Goal: Task Accomplishment & Management: Use online tool/utility

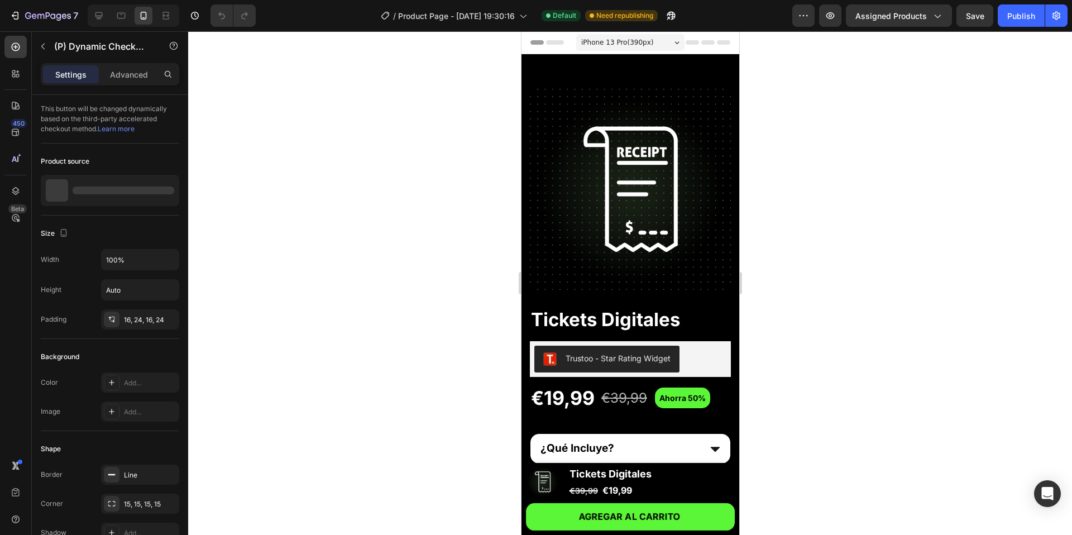
scroll to position [468, 0]
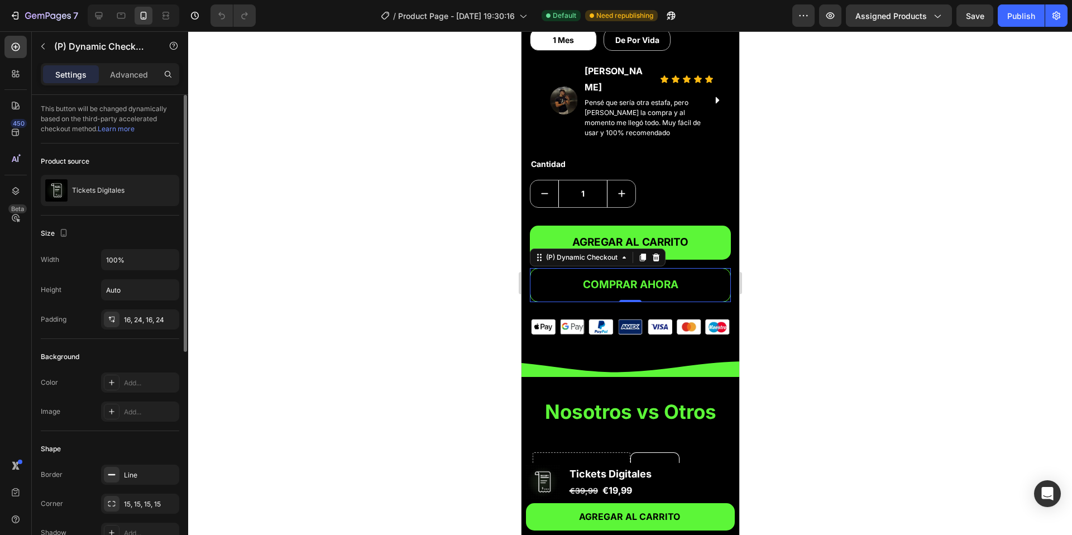
click at [127, 129] on link "Learn more" at bounding box center [116, 128] width 37 height 8
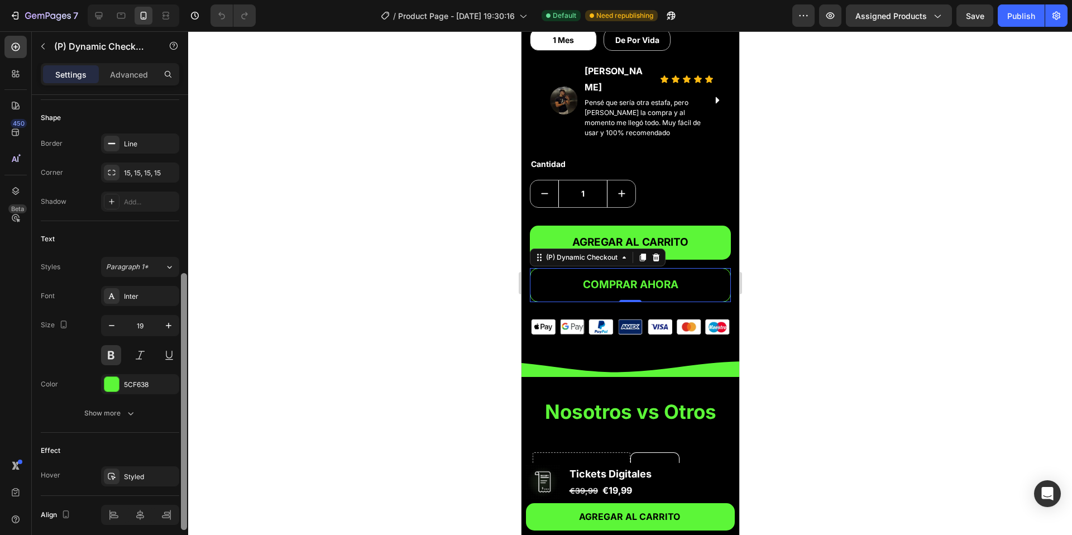
scroll to position [330, 0]
drag, startPoint x: 180, startPoint y: 234, endPoint x: 162, endPoint y: 414, distance: 180.7
click at [162, 414] on div "This button will be changed dynamically based on the third-party accelerated ch…" at bounding box center [110, 331] width 156 height 472
click at [111, 424] on button "Show more" at bounding box center [110, 414] width 138 height 20
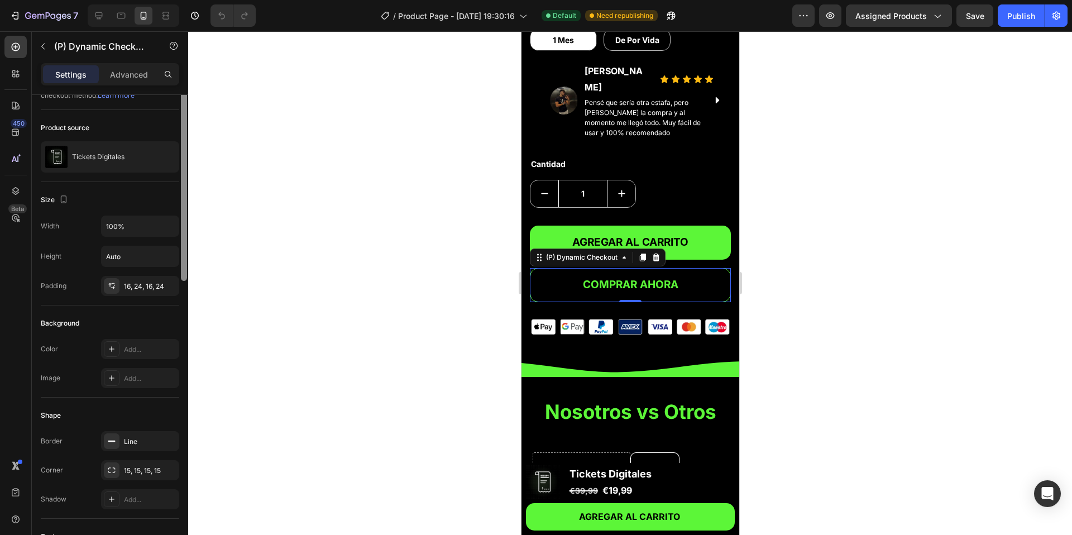
scroll to position [0, 0]
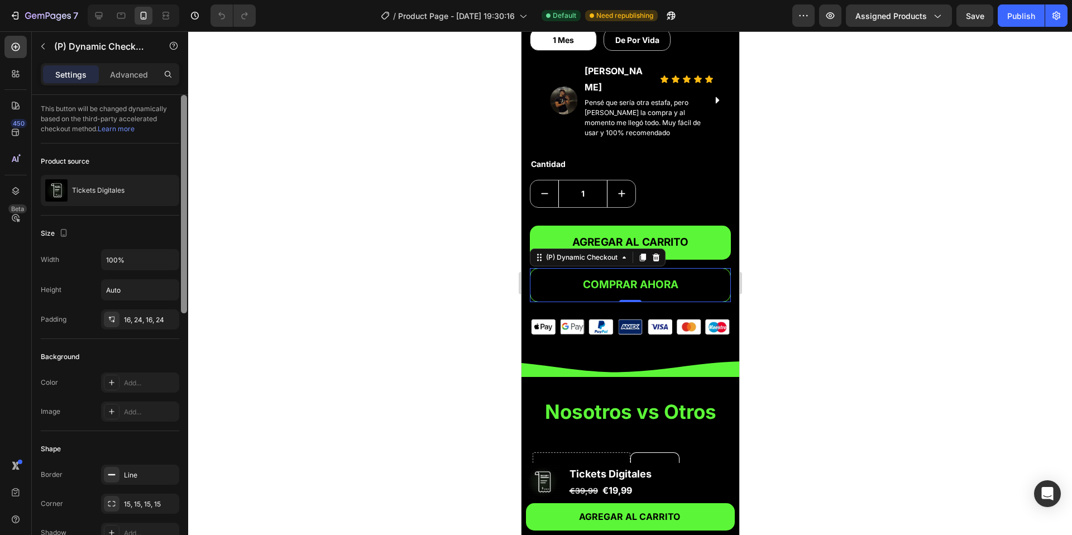
drag, startPoint x: 181, startPoint y: 395, endPoint x: 184, endPoint y: 174, distance: 221.0
click at [186, 177] on div at bounding box center [184, 204] width 6 height 218
click at [126, 75] on p "Advanced" at bounding box center [129, 75] width 38 height 12
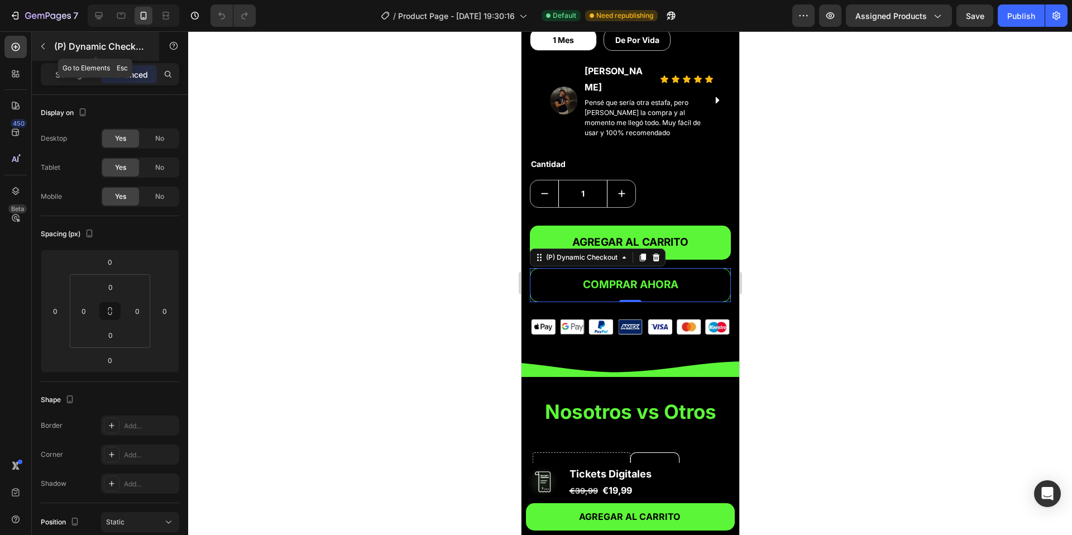
click at [45, 42] on icon "button" at bounding box center [43, 46] width 9 height 9
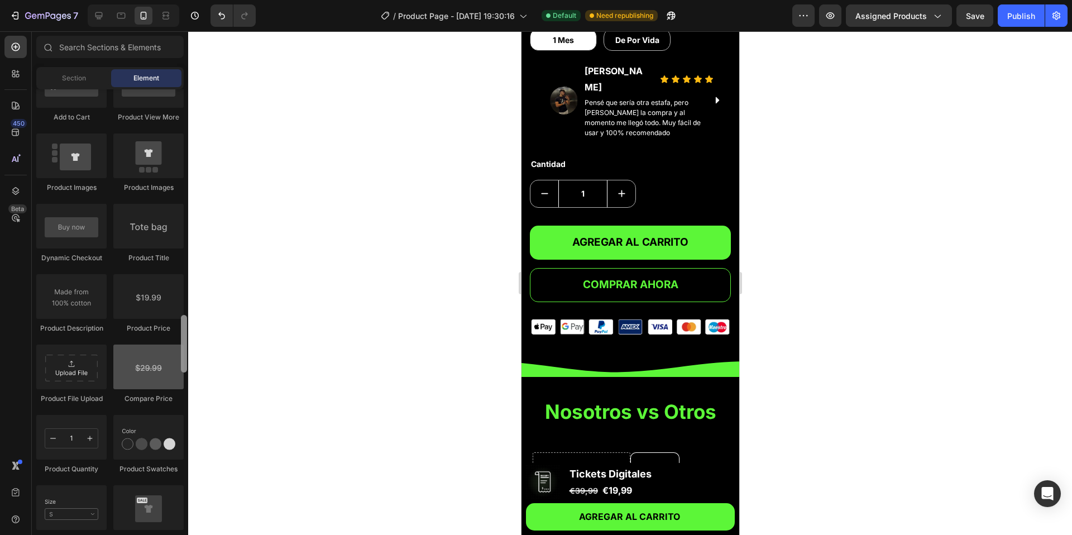
scroll to position [1691, 0]
drag, startPoint x: 183, startPoint y: 131, endPoint x: 172, endPoint y: 351, distance: 220.7
click at [172, 352] on div "Layout Row Row Row Row Text Heading Text Block Button Button Button Media Image…" at bounding box center [110, 310] width 156 height 443
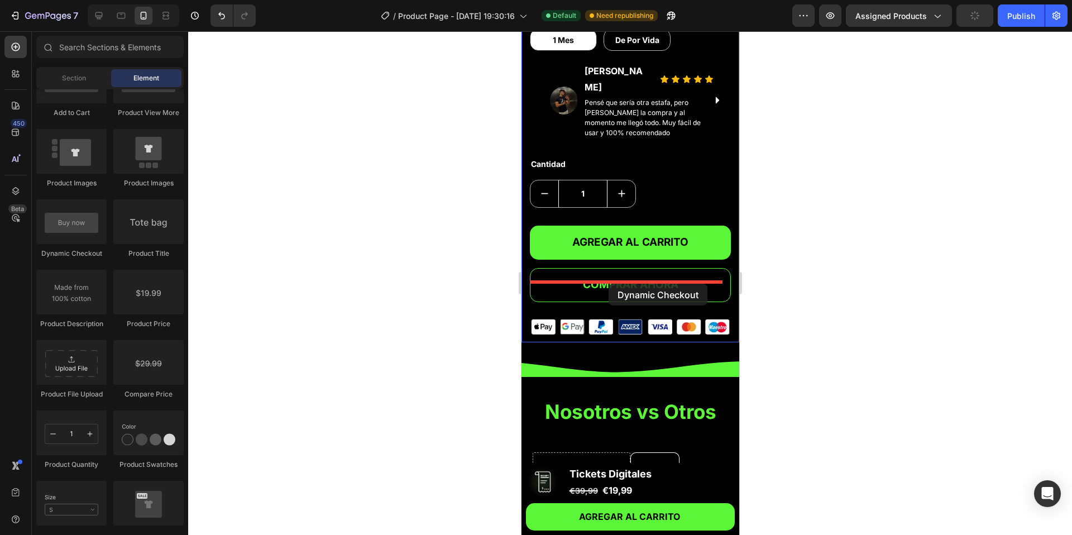
drag, startPoint x: 592, startPoint y: 263, endPoint x: 608, endPoint y: 284, distance: 25.9
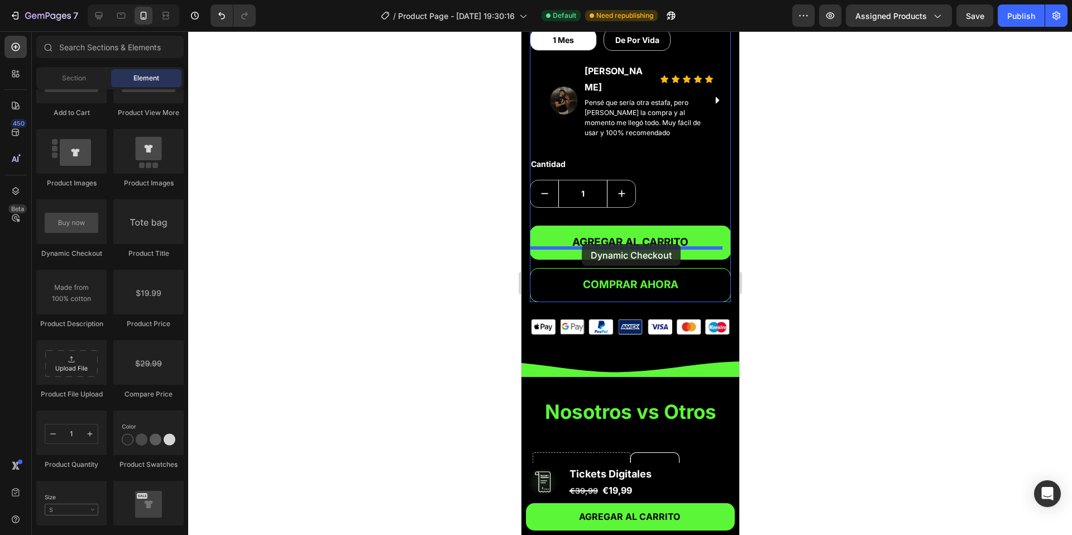
drag, startPoint x: 597, startPoint y: 279, endPoint x: 581, endPoint y: 244, distance: 38.0
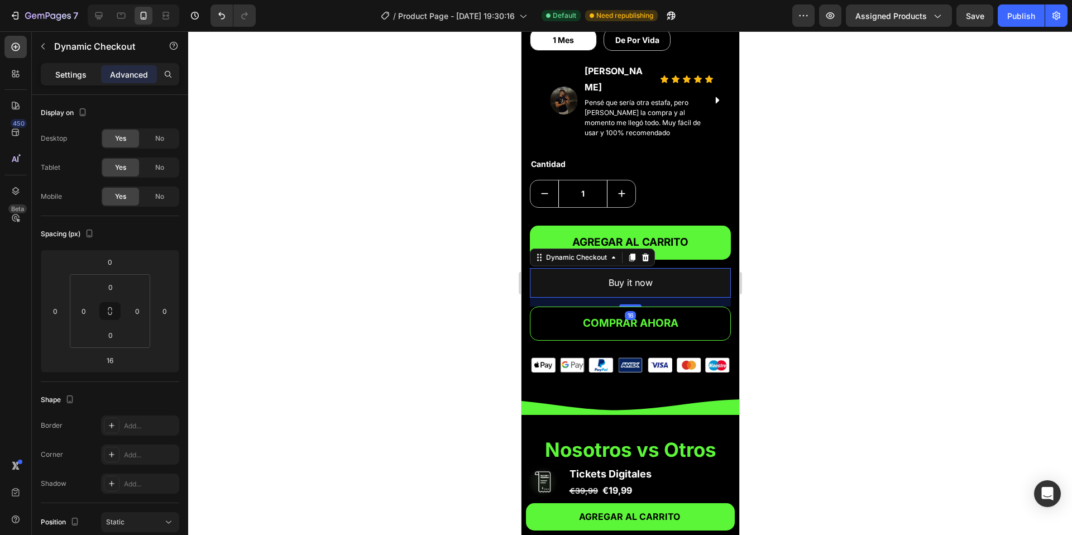
click at [76, 72] on p "Settings" at bounding box center [70, 75] width 31 height 12
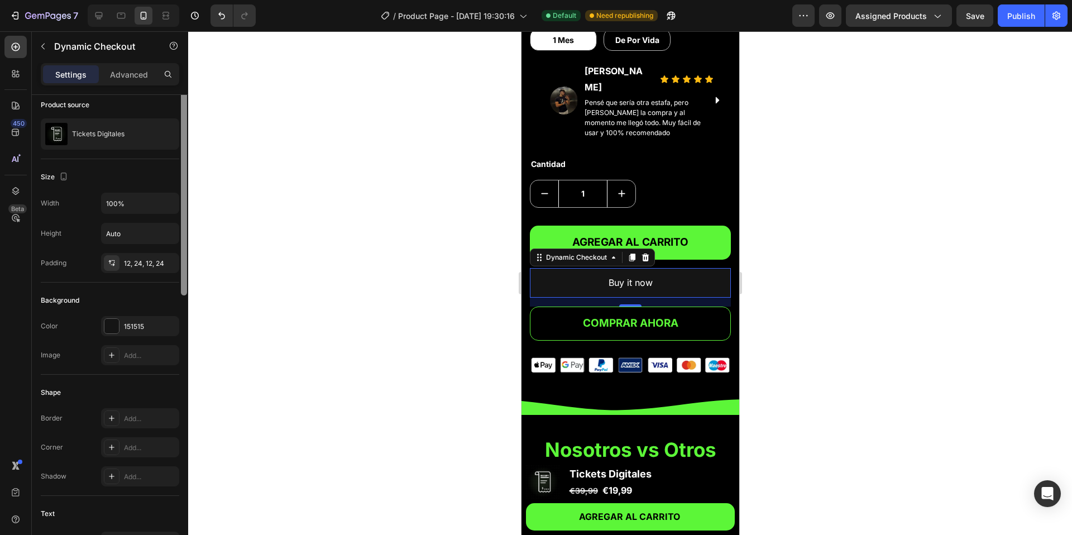
scroll to position [0, 0]
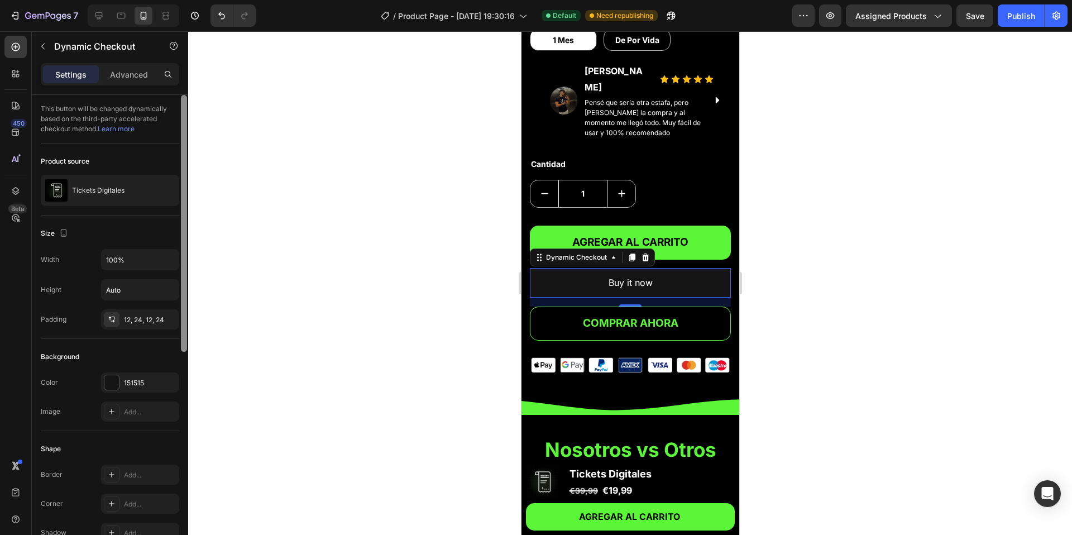
drag, startPoint x: 184, startPoint y: 168, endPoint x: 193, endPoint y: 121, distance: 48.2
click at [193, 0] on div "7 Version history / Product Page - Aug 24, 19:30:16 Default Need republishing P…" at bounding box center [536, 0] width 1072 height 0
click at [643, 253] on icon at bounding box center [644, 257] width 7 height 8
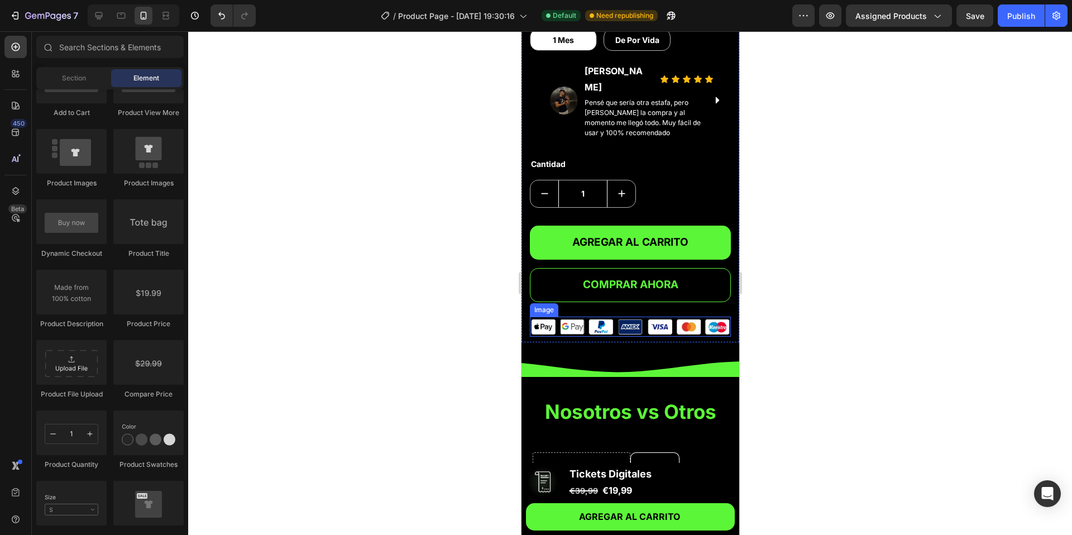
click at [640, 316] on img at bounding box center [629, 326] width 201 height 20
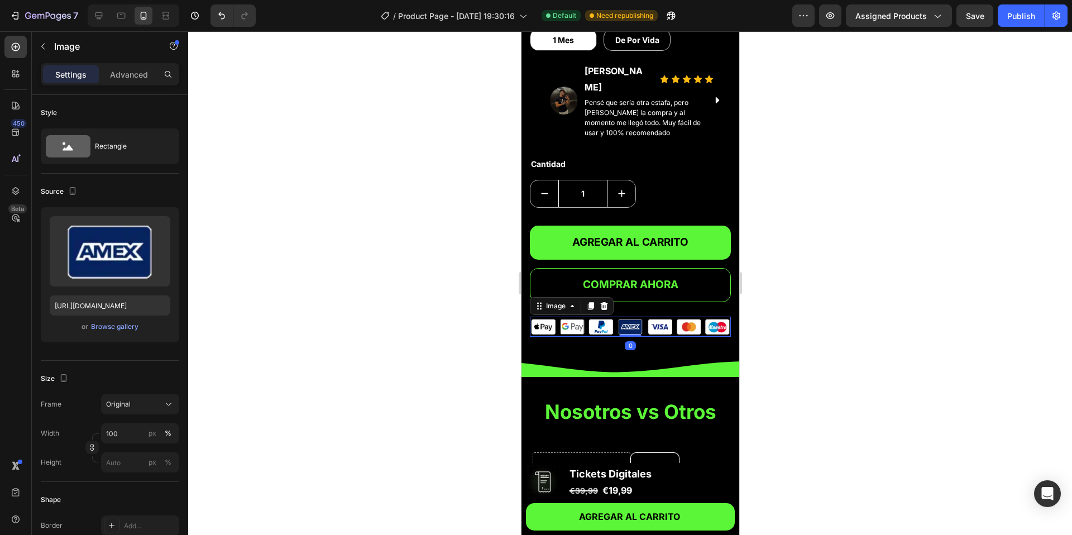
click at [310, 223] on div at bounding box center [630, 282] width 884 height 503
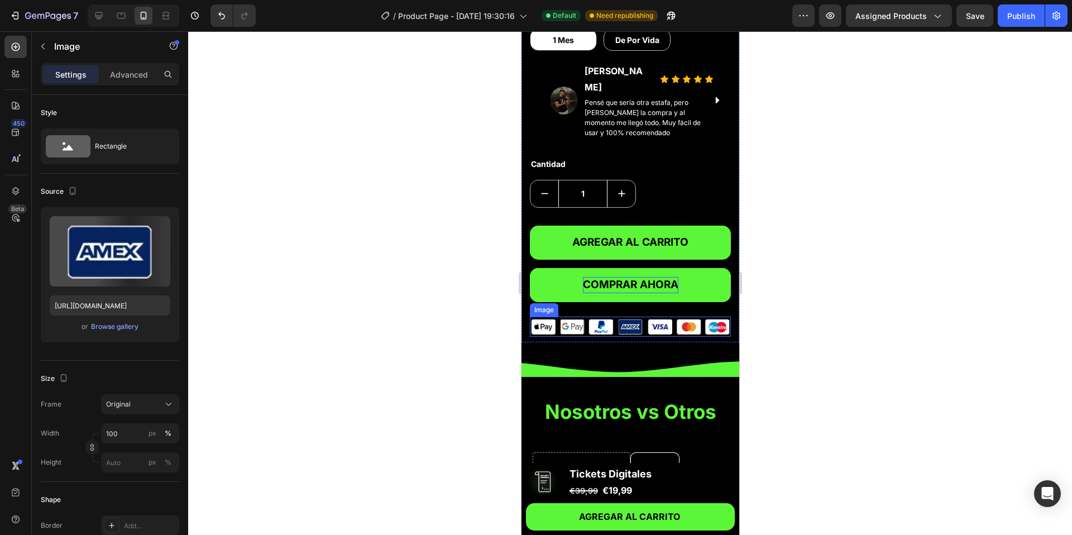
click at [669, 316] on img at bounding box center [629, 326] width 201 height 20
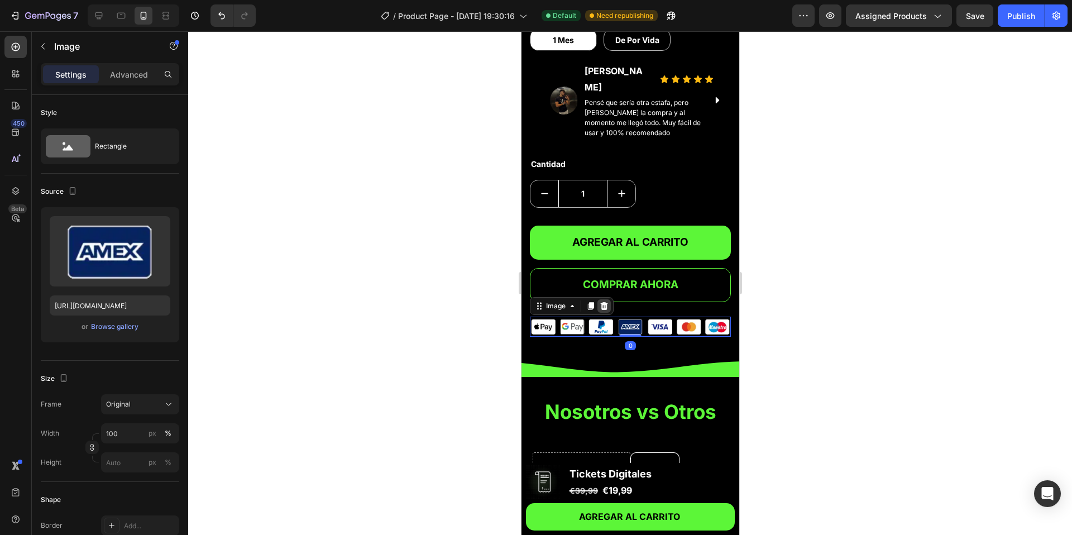
click at [604, 302] on icon at bounding box center [603, 306] width 7 height 8
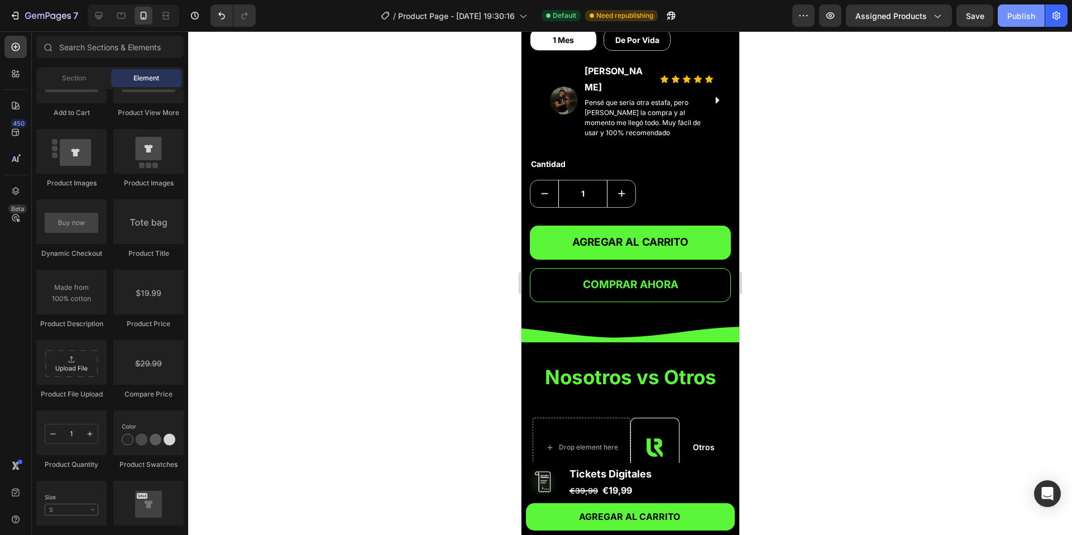
click at [1022, 21] on button "Publish" at bounding box center [1020, 15] width 47 height 22
drag, startPoint x: 220, startPoint y: 13, endPoint x: 298, endPoint y: 66, distance: 94.0
click at [220, 13] on icon "Undo/Redo" at bounding box center [221, 15] width 7 height 7
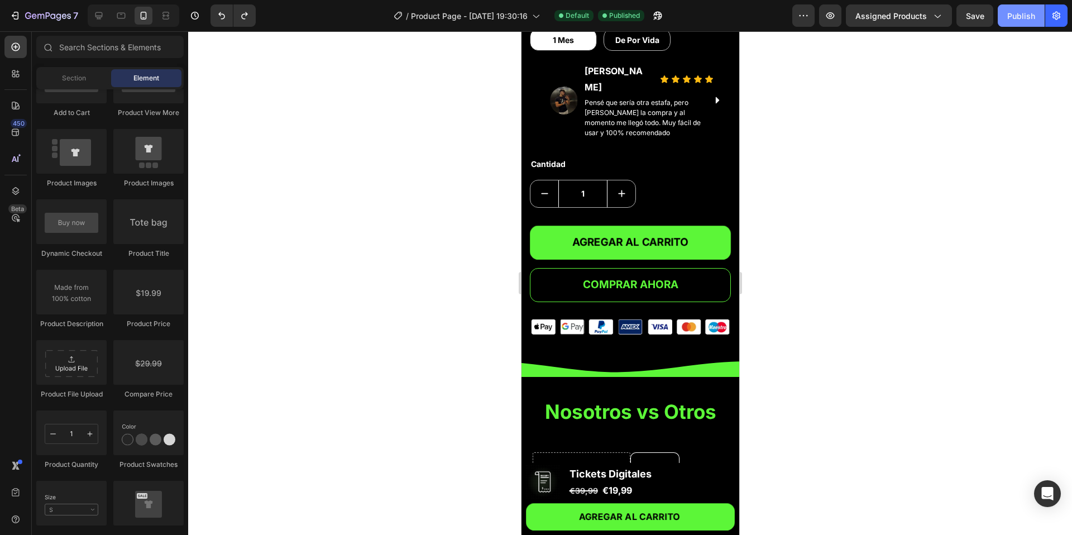
click at [1030, 15] on div "Publish" at bounding box center [1021, 16] width 28 height 12
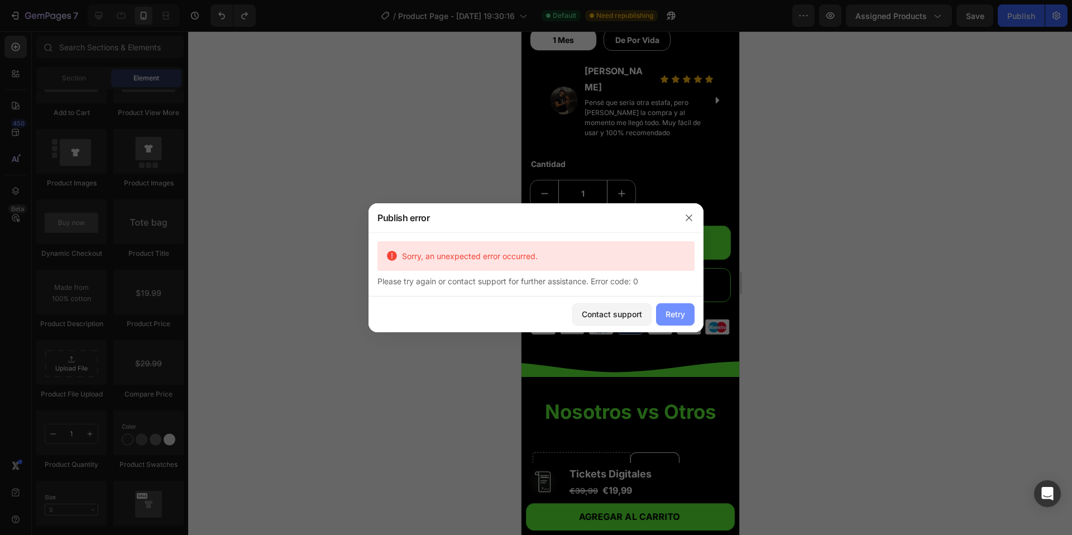
click at [674, 318] on div "Retry" at bounding box center [675, 314] width 20 height 12
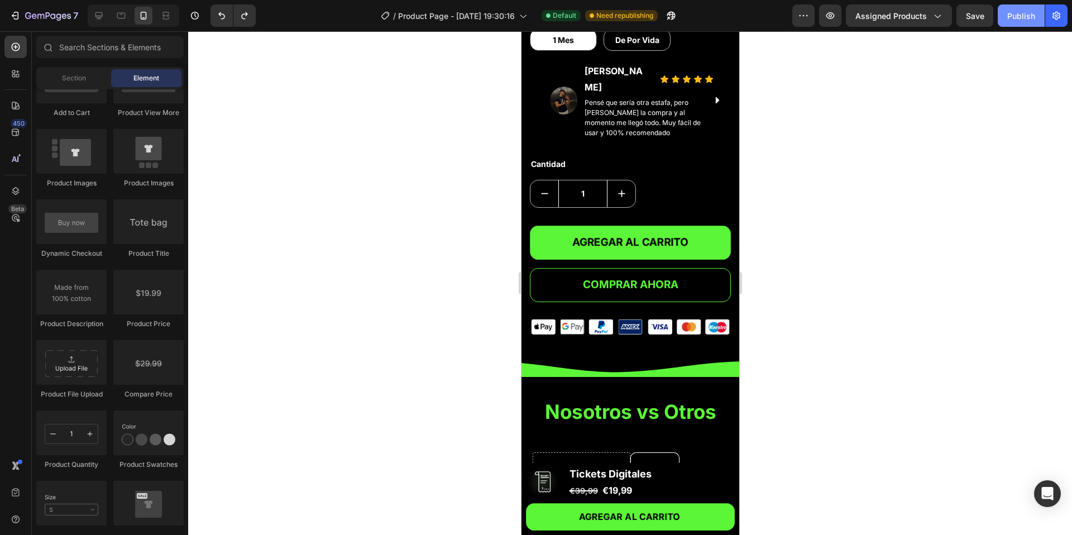
click at [1019, 24] on button "Publish" at bounding box center [1020, 15] width 47 height 22
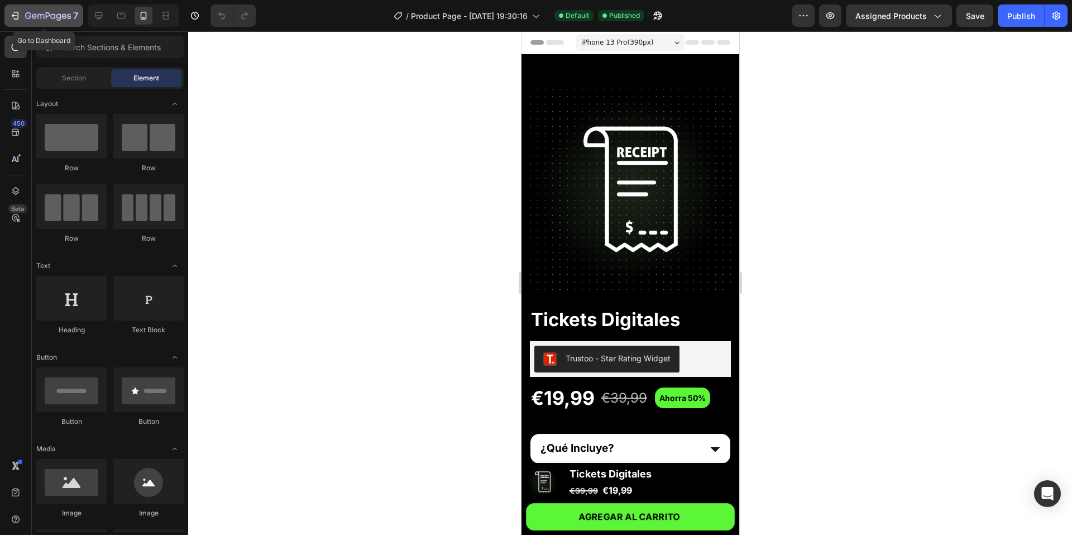
click at [16, 17] on icon "button" at bounding box center [14, 15] width 11 height 11
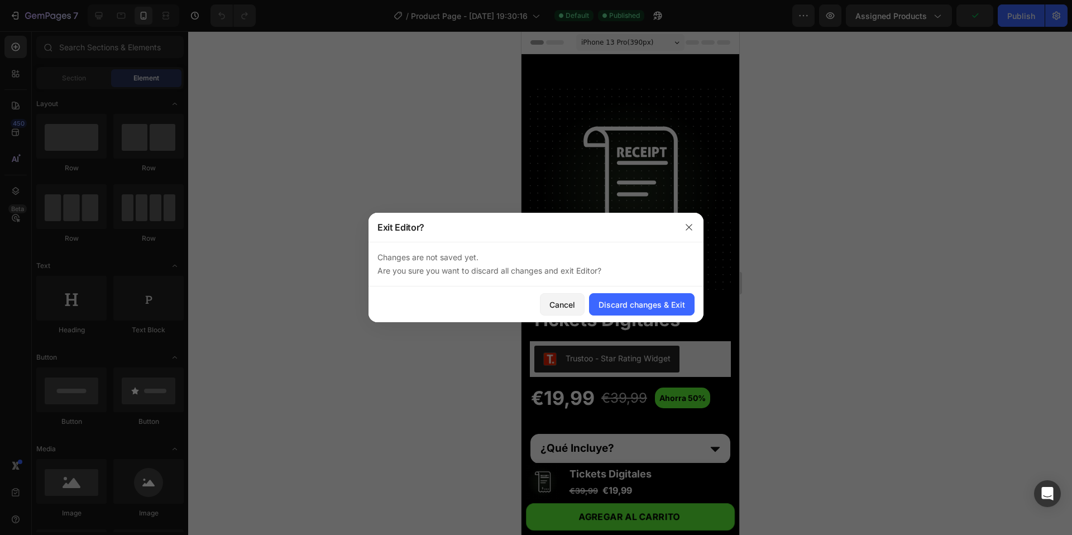
click at [684, 213] on div at bounding box center [688, 227] width 29 height 29
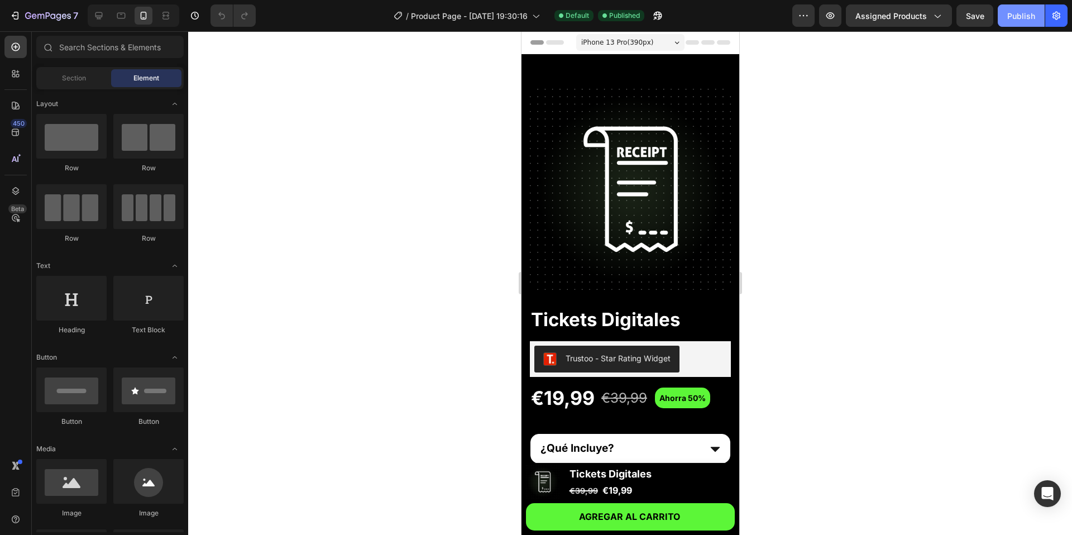
click at [1016, 18] on div "Publish" at bounding box center [1021, 16] width 28 height 12
drag, startPoint x: 734, startPoint y: 81, endPoint x: 1269, endPoint y: 93, distance: 534.8
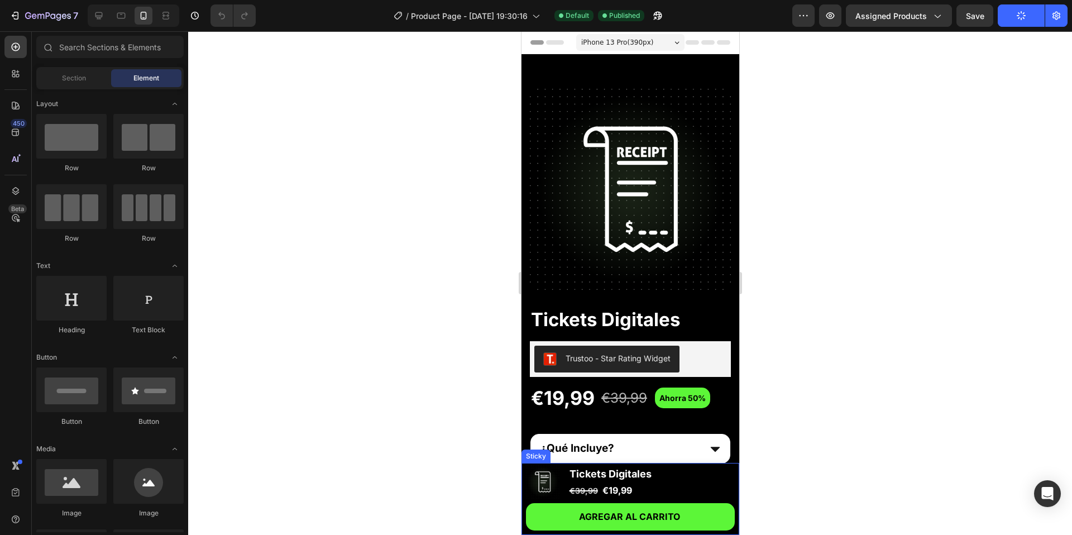
click at [564, 464] on div "AGREGAR AL CARRITO Add to Cart Product Images Tickets Digitales Product Title €…" at bounding box center [630, 499] width 218 height 72
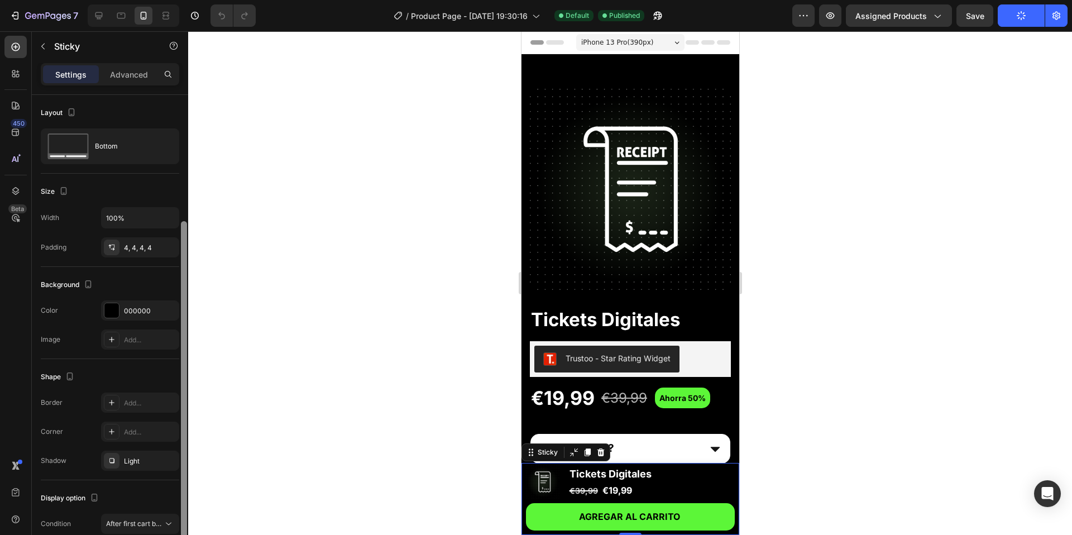
scroll to position [67, 0]
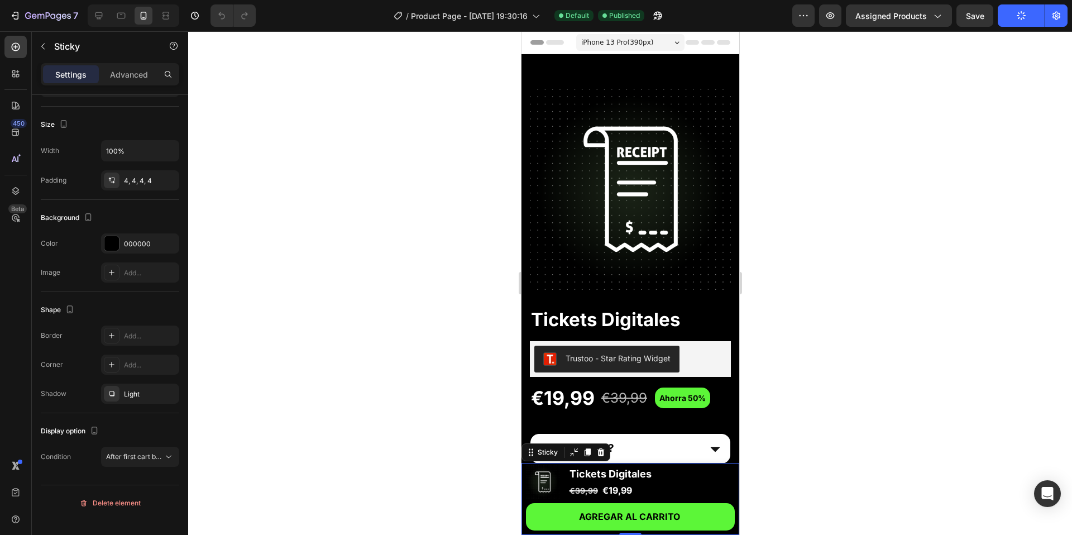
drag, startPoint x: 188, startPoint y: 215, endPoint x: 223, endPoint y: 380, distance: 168.4
click at [220, 0] on div "7 Version history / Product Page - Aug 24, 19:30:16 Default Published Preview A…" at bounding box center [536, 0] width 1072 height 0
click at [138, 460] on span "After first cart button" at bounding box center [139, 456] width 66 height 8
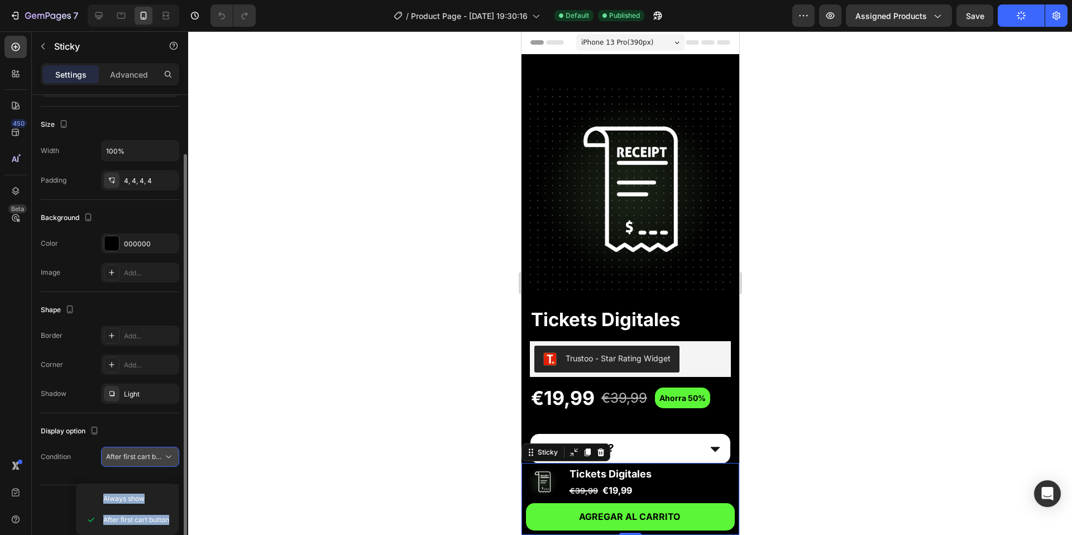
click at [141, 460] on span "After first cart button" at bounding box center [139, 456] width 66 height 8
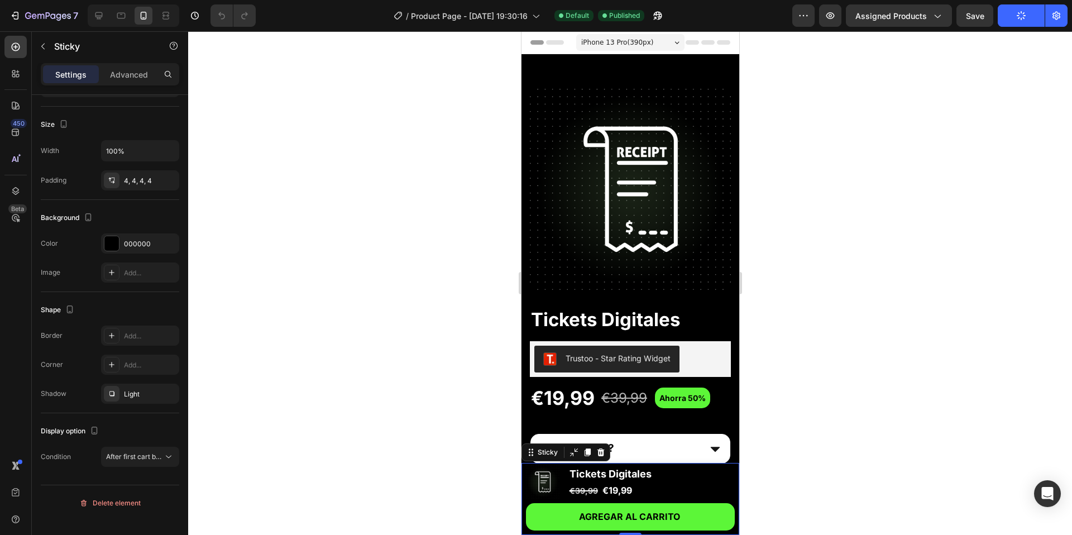
click at [240, 458] on div at bounding box center [630, 282] width 884 height 503
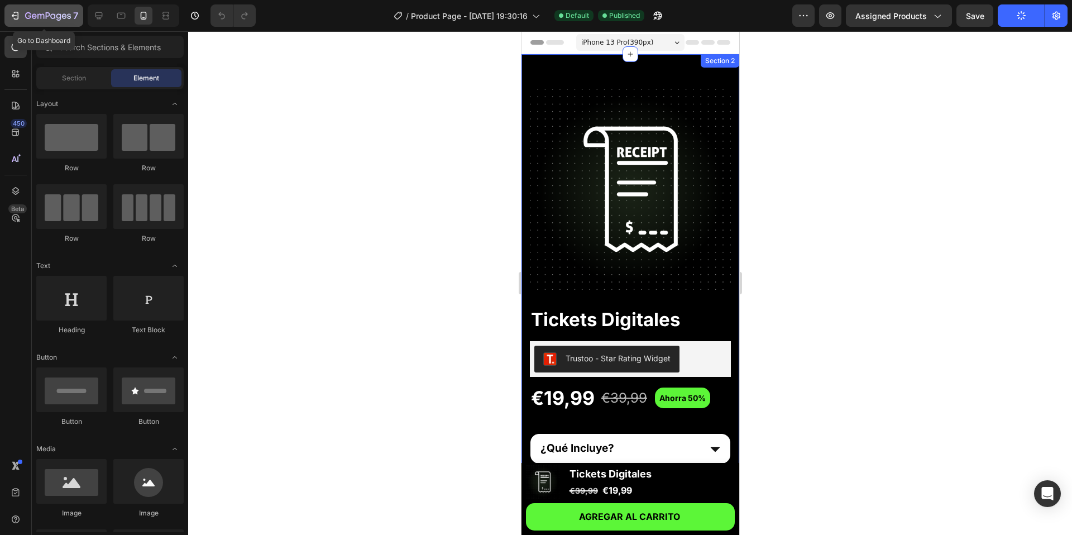
click at [12, 11] on icon "button" at bounding box center [14, 15] width 11 height 11
